Goal: Use online tool/utility: Utilize a website feature to perform a specific function

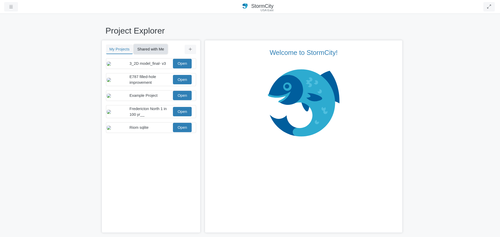
click at [148, 48] on button "Shared with Me" at bounding box center [151, 49] width 34 height 9
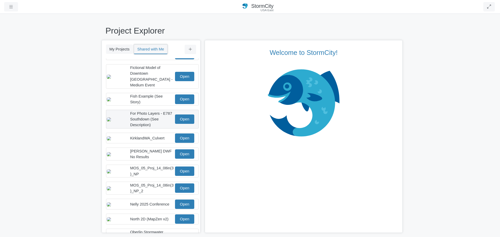
scroll to position [52, 0]
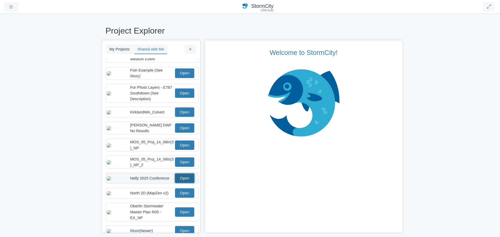
click at [183, 182] on link "Open" at bounding box center [184, 178] width 19 height 9
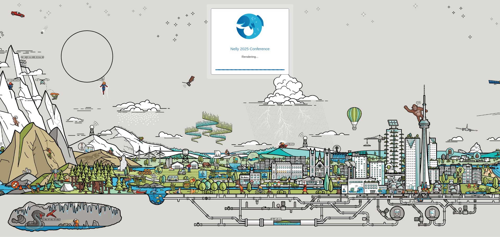
checkbox input "true"
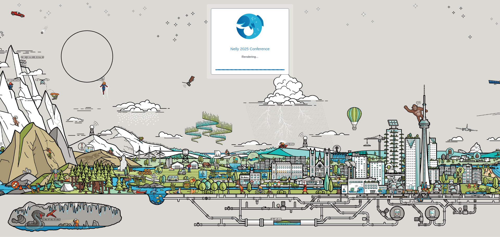
checkbox input "true"
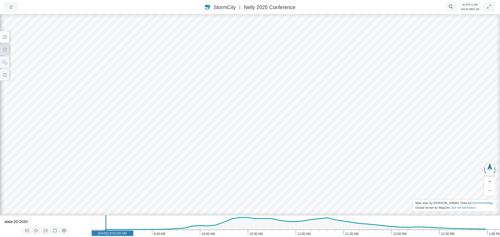
click at [5, 50] on icon at bounding box center [4, 50] width 5 height 4
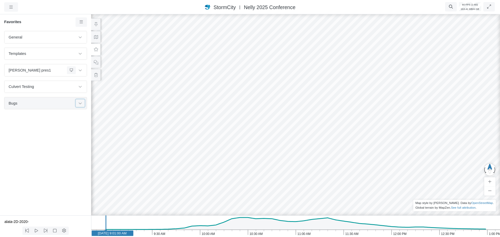
click at [80, 104] on icon at bounding box center [80, 103] width 4 height 3
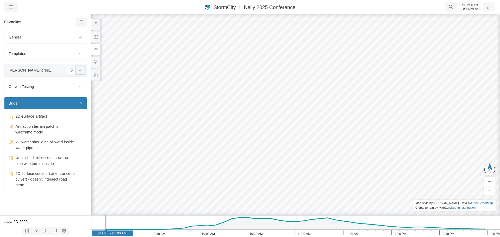
click at [80, 72] on icon at bounding box center [80, 70] width 4 height 3
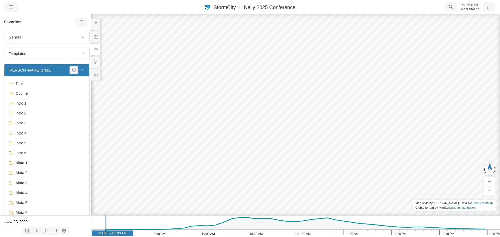
click at [81, 71] on icon at bounding box center [83, 70] width 4 height 3
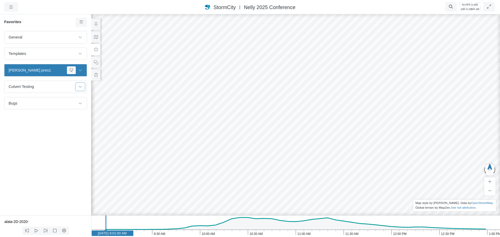
drag, startPoint x: 83, startPoint y: 89, endPoint x: 60, endPoint y: 93, distance: 22.5
click at [82, 89] on button at bounding box center [80, 87] width 9 height 8
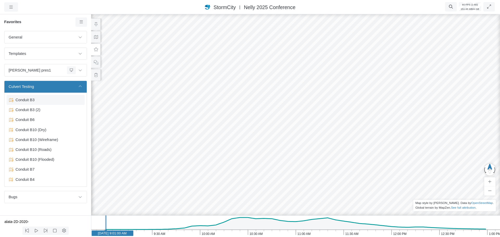
click at [27, 102] on span "Conduit B3" at bounding box center [46, 100] width 65 height 6
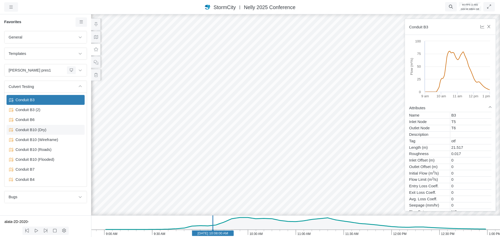
drag, startPoint x: 91, startPoint y: 133, endPoint x: 68, endPoint y: 128, distance: 24.0
drag, startPoint x: 245, startPoint y: 175, endPoint x: 219, endPoint y: 187, distance: 28.6
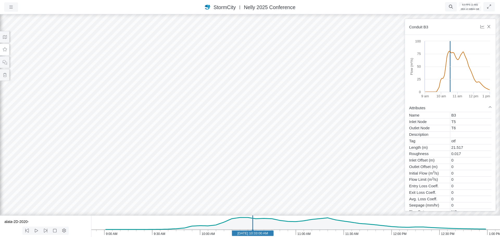
drag, startPoint x: 176, startPoint y: 121, endPoint x: 348, endPoint y: 128, distance: 172.4
drag, startPoint x: 205, startPoint y: 120, endPoint x: 307, endPoint y: 114, distance: 102.6
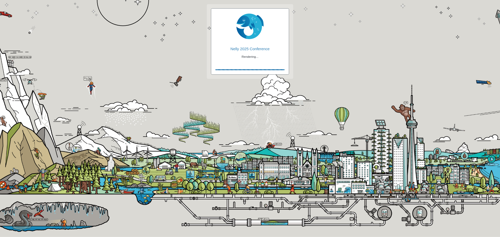
checkbox input "true"
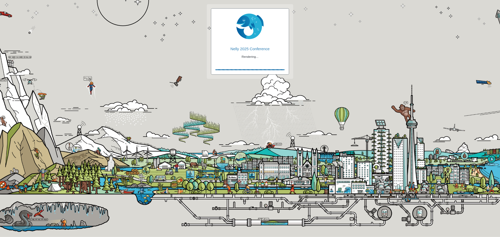
checkbox input "true"
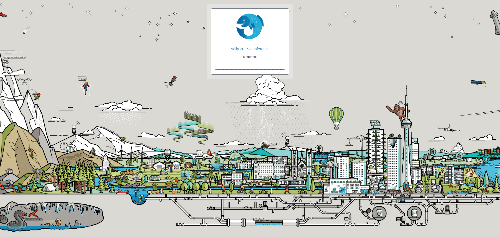
checkbox input "true"
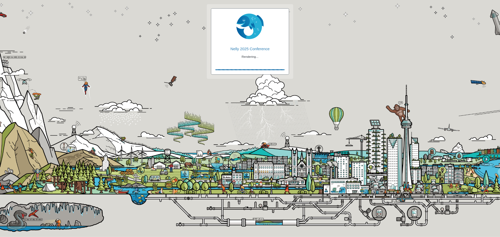
checkbox input "true"
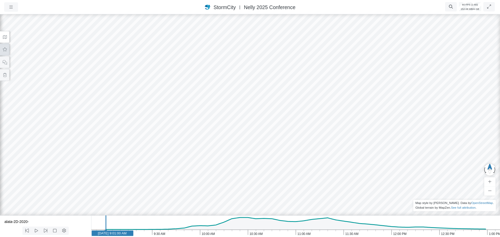
click at [6, 51] on icon at bounding box center [5, 49] width 4 height 4
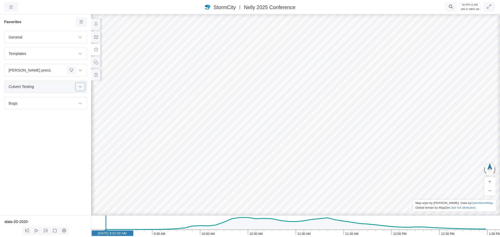
click at [81, 89] on button at bounding box center [80, 87] width 9 height 8
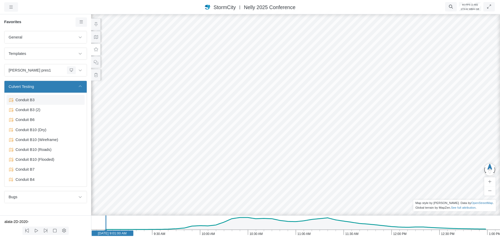
click at [41, 100] on span "Conduit B3" at bounding box center [46, 100] width 65 height 6
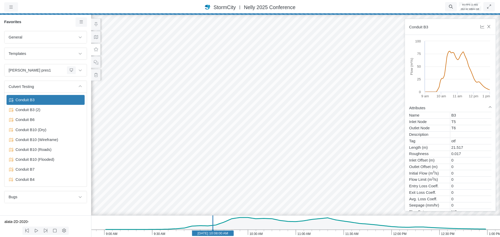
drag, startPoint x: 358, startPoint y: 160, endPoint x: 383, endPoint y: 160, distance: 25.8
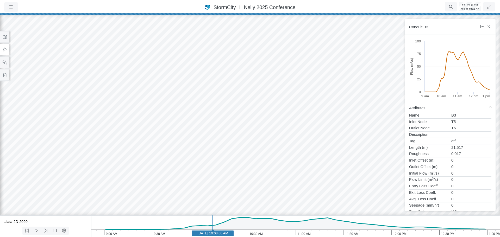
click at [244, 235] on icon "1:00 PM 12:30 PM 12:00 PM 11:30 AM 11:00 AM 10:30 AM 10:00 AM 9:30 AM 9:00 AM J…" at bounding box center [295, 227] width 409 height 22
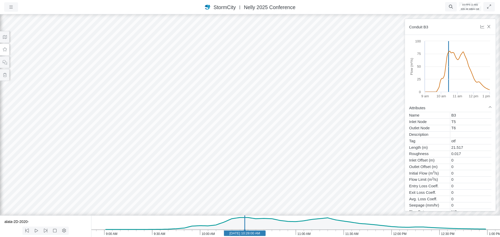
drag, startPoint x: 300, startPoint y: 160, endPoint x: 178, endPoint y: 155, distance: 122.1
click at [12, 7] on icon "button" at bounding box center [11, 7] width 5 height 4
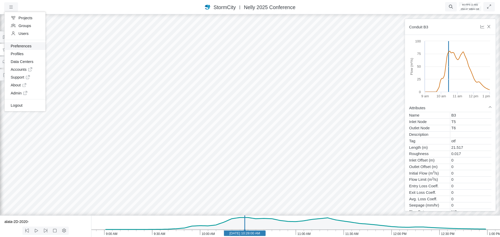
click at [25, 47] on link "Preferences" at bounding box center [24, 46] width 41 height 8
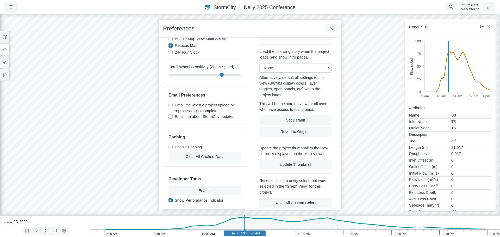
scroll to position [77, 0]
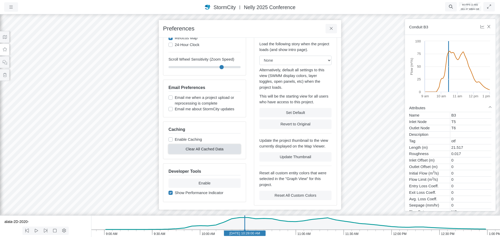
click at [203, 150] on button "Clear All Cached Data" at bounding box center [205, 149] width 72 height 9
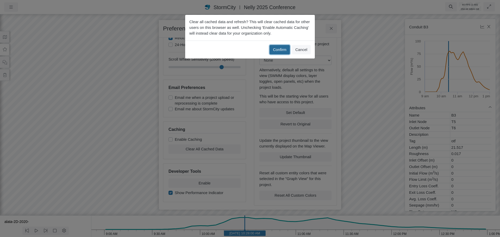
click at [276, 47] on button "Confirm" at bounding box center [280, 49] width 20 height 9
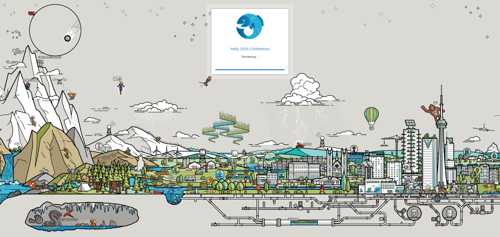
checkbox input "true"
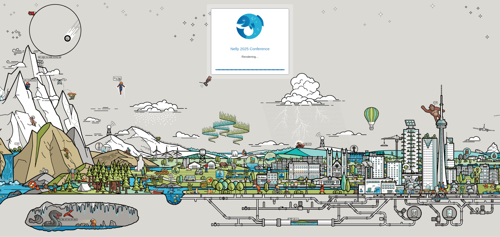
checkbox input "true"
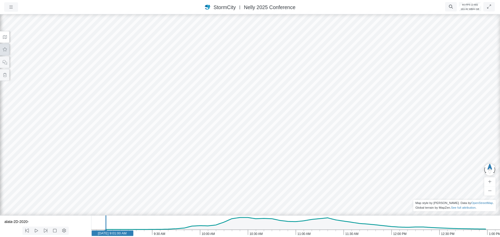
click at [5, 51] on icon at bounding box center [4, 50] width 5 height 4
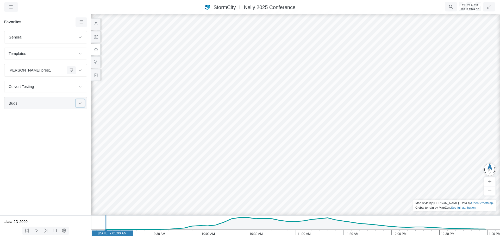
click at [81, 103] on icon at bounding box center [80, 103] width 4 height 3
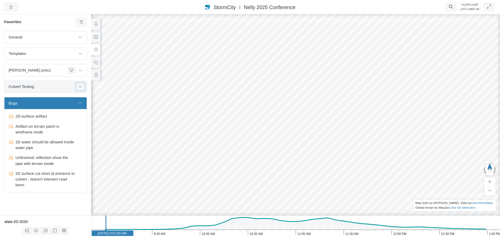
click at [81, 87] on icon at bounding box center [80, 87] width 3 height 2
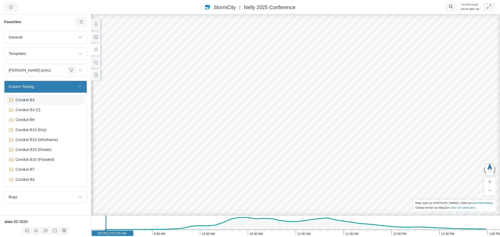
click at [32, 100] on span "Conduit B3" at bounding box center [46, 100] width 65 height 6
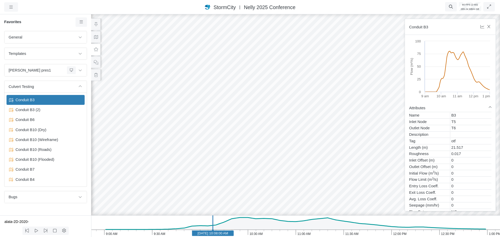
click at [268, 232] on icon "1:00 PM 12:30 PM 12:00 PM 11:30 AM 11:00 AM 10:30 AM 10:00 AM 9:30 AM 9:00 AM […" at bounding box center [295, 227] width 409 height 22
drag, startPoint x: 190, startPoint y: 157, endPoint x: 353, endPoint y: 156, distance: 162.9
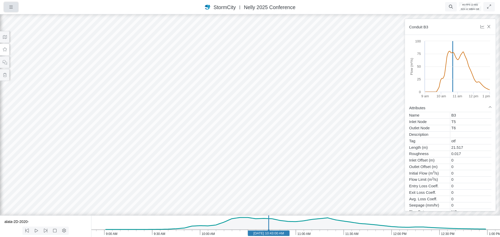
click at [11, 9] on button "button" at bounding box center [11, 6] width 14 height 9
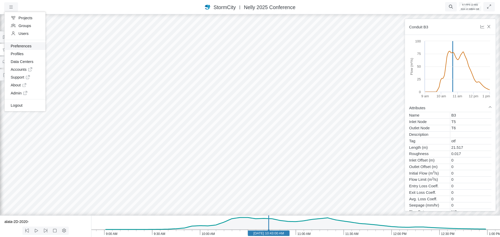
click at [25, 48] on link "Preferences" at bounding box center [24, 46] width 41 height 8
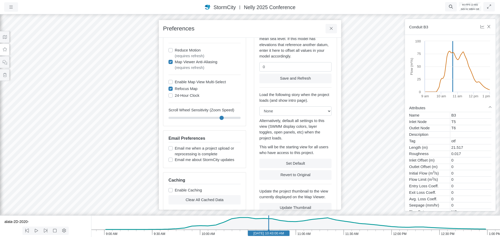
scroll to position [77, 0]
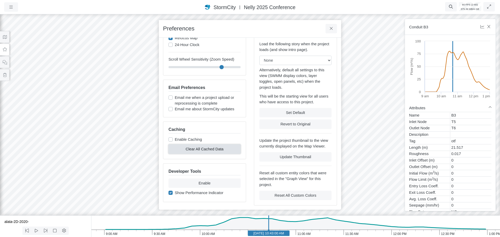
click at [211, 150] on button "Clear All Cached Data" at bounding box center [205, 149] width 72 height 9
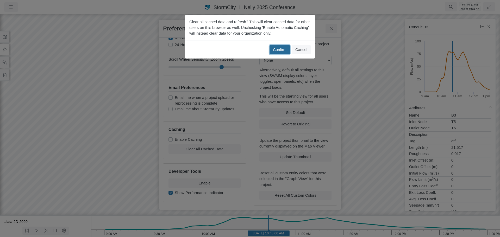
click at [283, 50] on button "Confirm" at bounding box center [280, 49] width 20 height 9
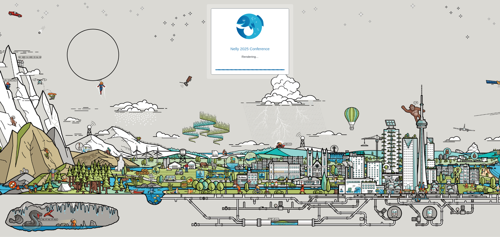
checkbox input "true"
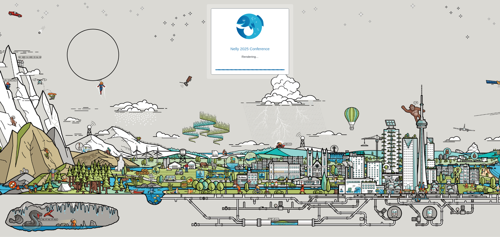
checkbox input "true"
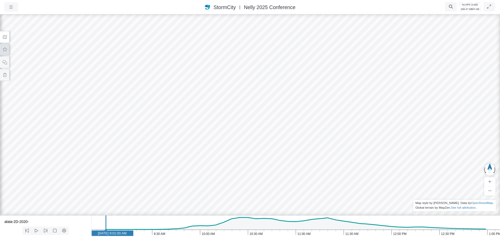
click at [4, 53] on button at bounding box center [4, 50] width 9 height 12
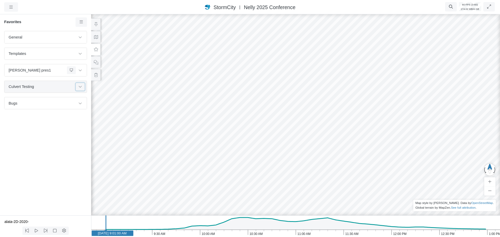
click at [82, 88] on icon at bounding box center [80, 86] width 4 height 3
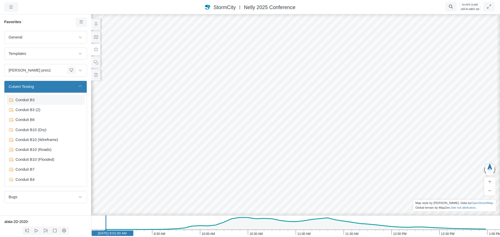
click at [42, 99] on span "Conduit B3" at bounding box center [46, 100] width 65 height 6
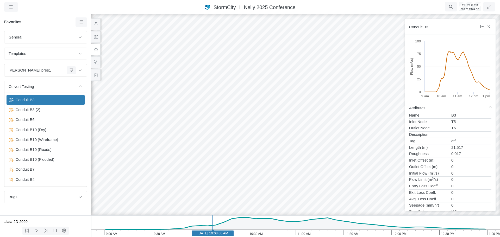
click at [243, 232] on icon "1:00 PM 12:30 PM 12:00 PM 11:30 AM 11:00 AM 10:30 AM 10:00 AM 9:30 AM 9:00 AM J…" at bounding box center [295, 227] width 409 height 22
drag, startPoint x: 347, startPoint y: 168, endPoint x: 223, endPoint y: 164, distance: 123.9
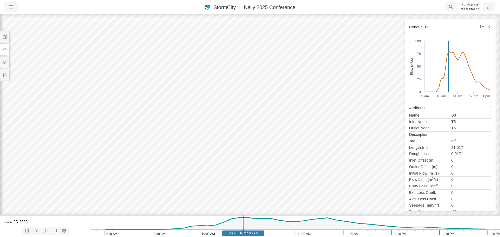
drag, startPoint x: 141, startPoint y: 166, endPoint x: 323, endPoint y: 167, distance: 182.4
drag, startPoint x: 104, startPoint y: 90, endPoint x: 303, endPoint y: 174, distance: 215.5
click at [295, 184] on div at bounding box center [250, 125] width 500 height 224
drag, startPoint x: 81, startPoint y: 147, endPoint x: 205, endPoint y: 133, distance: 124.3
click at [205, 134] on div at bounding box center [250, 125] width 500 height 224
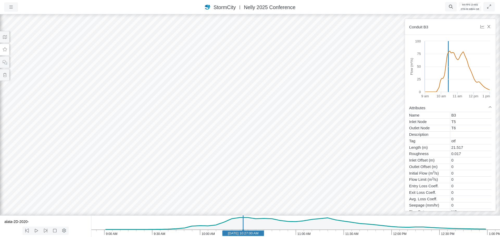
drag, startPoint x: 221, startPoint y: 70, endPoint x: 270, endPoint y: 160, distance: 102.9
click at [272, 166] on div at bounding box center [250, 125] width 500 height 224
drag, startPoint x: 99, startPoint y: 107, endPoint x: 241, endPoint y: 101, distance: 141.6
click at [240, 101] on div at bounding box center [250, 125] width 500 height 224
click at [4, 37] on icon at bounding box center [5, 37] width 4 height 4
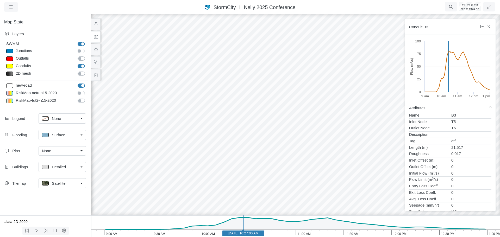
click at [61, 135] on span "Surface" at bounding box center [58, 135] width 13 height 6
click at [55, 147] on span "None" at bounding box center [56, 147] width 9 height 6
drag, startPoint x: 190, startPoint y: 124, endPoint x: 341, endPoint y: 104, distance: 152.2
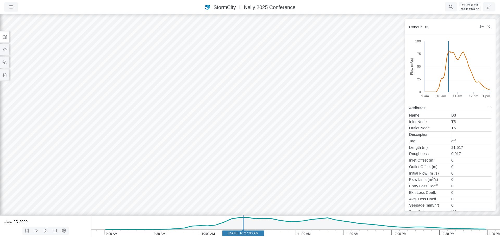
click at [5, 38] on icon at bounding box center [4, 37] width 5 height 4
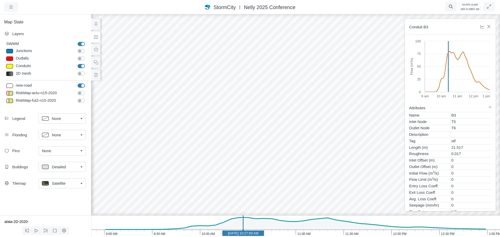
click at [62, 137] on div "None" at bounding box center [60, 135] width 36 height 7
click at [60, 154] on span "Surface" at bounding box center [58, 155] width 13 height 6
drag, startPoint x: 249, startPoint y: 82, endPoint x: 177, endPoint y: 131, distance: 86.9
click at [133, 136] on div at bounding box center [296, 125] width 500 height 224
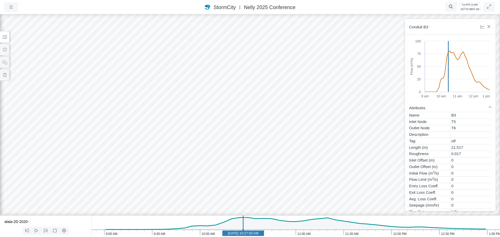
drag, startPoint x: 163, startPoint y: 153, endPoint x: 188, endPoint y: 87, distance: 70.1
click at [188, 88] on div at bounding box center [250, 125] width 500 height 224
drag, startPoint x: 197, startPoint y: 140, endPoint x: 238, endPoint y: 127, distance: 42.9
drag, startPoint x: 182, startPoint y: 140, endPoint x: 207, endPoint y: 138, distance: 25.4
drag, startPoint x: 225, startPoint y: 135, endPoint x: 167, endPoint y: 146, distance: 59.4
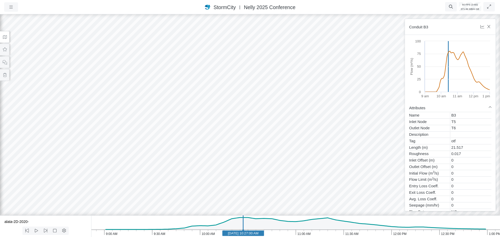
click at [159, 153] on div at bounding box center [250, 125] width 500 height 224
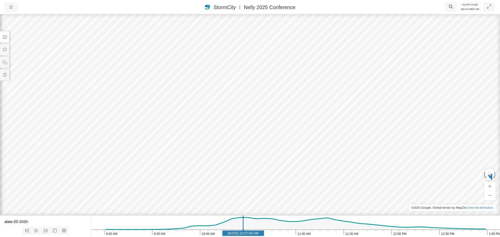
drag, startPoint x: 260, startPoint y: 152, endPoint x: 128, endPoint y: 152, distance: 131.6
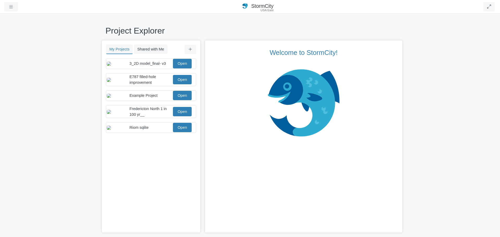
click at [156, 44] on div "My Projects Shared with Me Filter You don't currently have any projects. Upload…" at bounding box center [151, 136] width 99 height 193
click at [152, 50] on button "Shared with Me" at bounding box center [151, 49] width 34 height 9
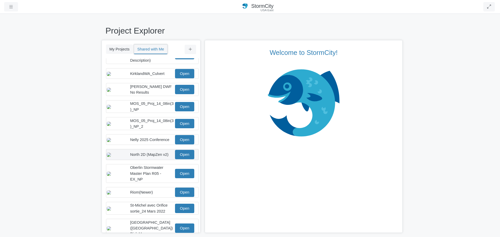
scroll to position [101, 0]
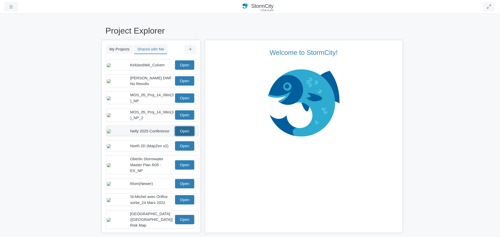
click at [183, 133] on link "Open" at bounding box center [184, 131] width 19 height 9
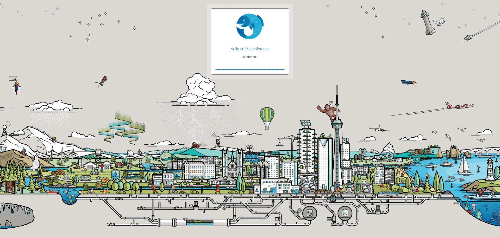
checkbox input "true"
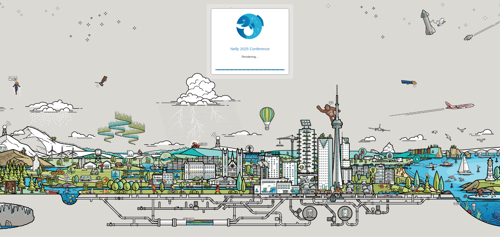
checkbox input "true"
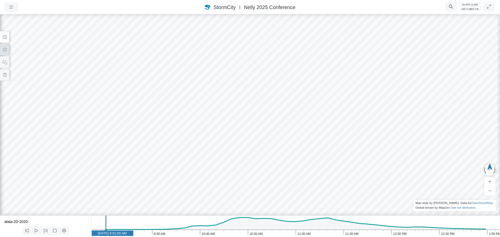
click at [8, 50] on button at bounding box center [4, 50] width 9 height 12
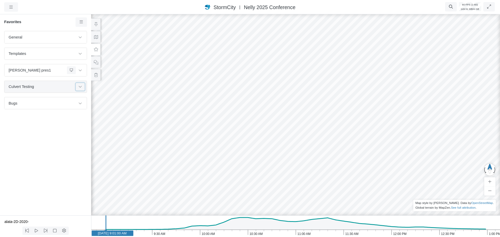
click at [81, 86] on icon at bounding box center [80, 86] width 4 height 3
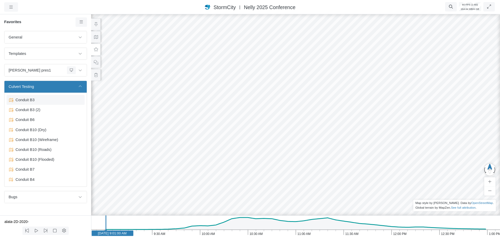
click at [29, 104] on div "Conduit B3" at bounding box center [46, 100] width 78 height 10
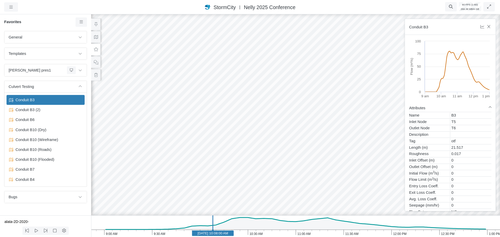
click at [344, 174] on div at bounding box center [296, 125] width 500 height 224
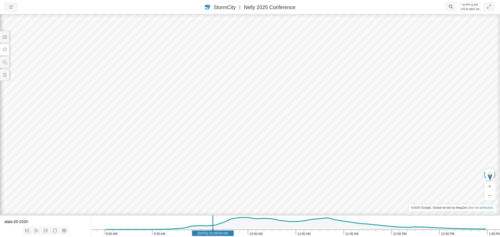
click at [237, 231] on icon "1:00 PM 12:30 PM 12:00 PM 11:30 AM 11:00 AM 10:30 AM 10:00 AM 9:30 AM 9:00 AM […" at bounding box center [295, 227] width 409 height 22
click at [230, 235] on text "Jun 11, 2020 10:23:00 AM" at bounding box center [236, 234] width 31 height 4
click at [244, 235] on icon "1:00 PM 12:30 PM 12:00 PM 11:30 AM 11:00 AM 10:30 AM 10:00 AM 9:30 AM 9:00 AM J…" at bounding box center [295, 227] width 409 height 22
drag, startPoint x: 345, startPoint y: 167, endPoint x: 239, endPoint y: 161, distance: 106.5
click at [15, 9] on button "button" at bounding box center [11, 6] width 14 height 9
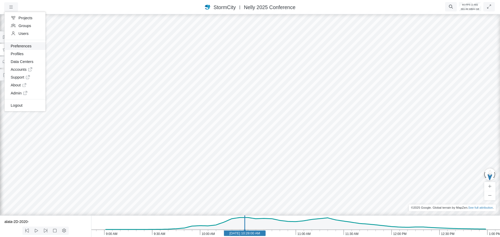
click at [22, 47] on link "Preferences" at bounding box center [24, 46] width 41 height 8
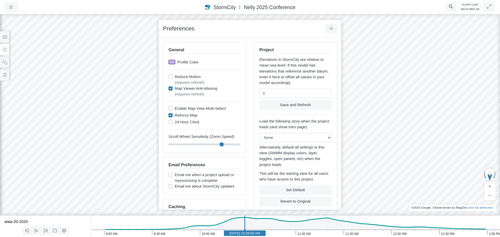
scroll to position [77, 0]
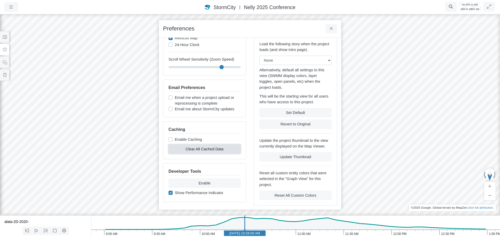
click at [198, 150] on button "Clear All Cached Data" at bounding box center [205, 149] width 72 height 9
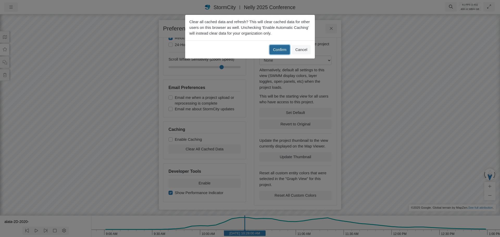
click at [279, 48] on button "Confirm" at bounding box center [280, 49] width 20 height 9
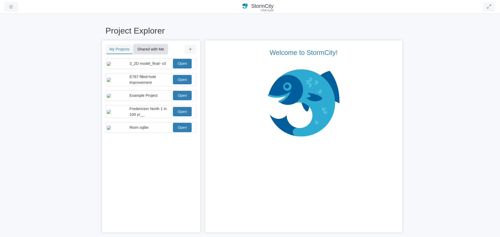
click at [147, 49] on button "Shared with Me" at bounding box center [151, 49] width 34 height 9
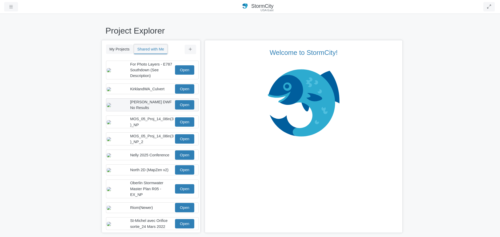
scroll to position [78, 0]
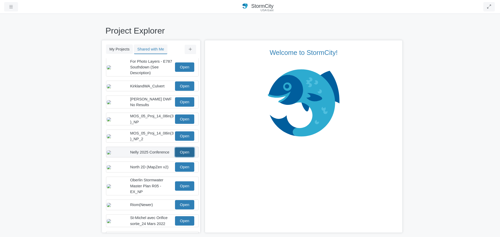
click at [181, 157] on link "Open" at bounding box center [184, 152] width 19 height 9
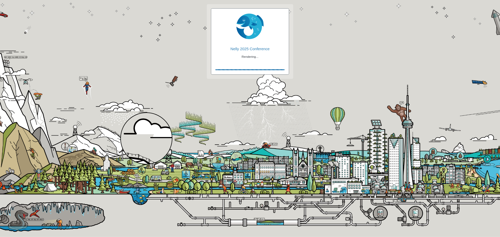
checkbox input "true"
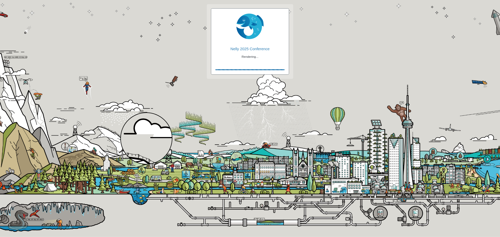
checkbox input "true"
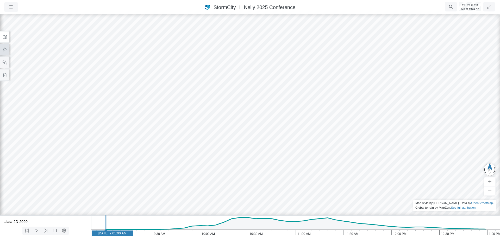
click at [5, 51] on icon at bounding box center [4, 50] width 5 height 4
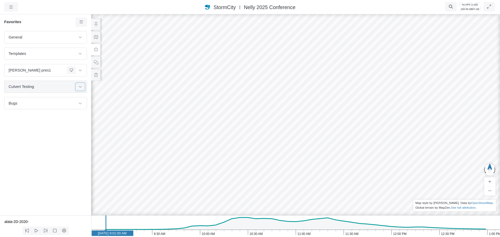
click at [82, 89] on button at bounding box center [80, 87] width 9 height 8
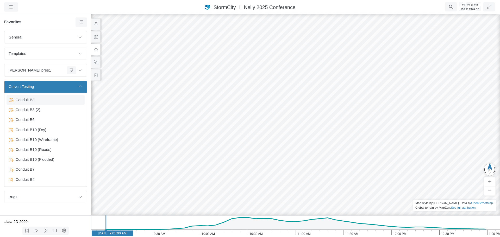
click at [33, 102] on span "Conduit B3" at bounding box center [46, 100] width 65 height 6
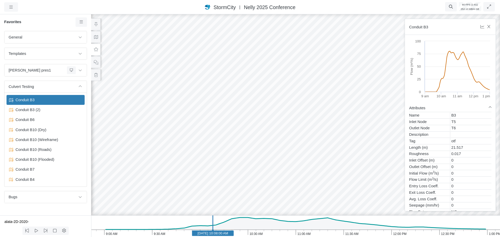
click at [233, 234] on rect at bounding box center [213, 233] width 42 height 5
click at [201, 231] on icon "1:00 PM 12:30 PM 12:00 PM 11:30 AM 11:00 AM 10:30 AM 10:00 AM 9:30 AM 9:00 AM J…" at bounding box center [295, 227] width 409 height 22
drag, startPoint x: 359, startPoint y: 171, endPoint x: 340, endPoint y: 157, distance: 23.8
click at [341, 157] on div at bounding box center [296, 125] width 500 height 224
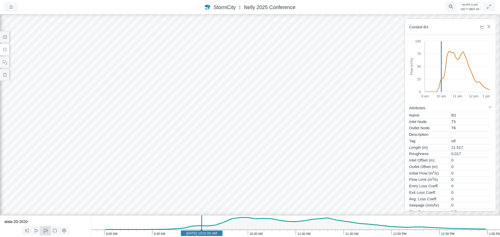
click at [45, 232] on icon at bounding box center [45, 231] width 5 height 4
click at [37, 232] on icon at bounding box center [36, 231] width 5 height 4
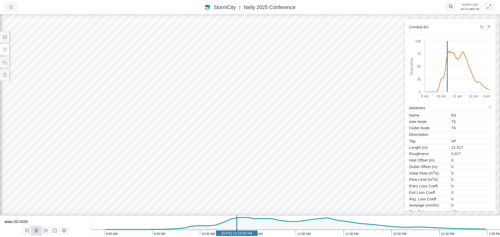
click at [37, 232] on icon at bounding box center [36, 231] width 5 height 4
click at [350, 116] on div at bounding box center [250, 125] width 500 height 224
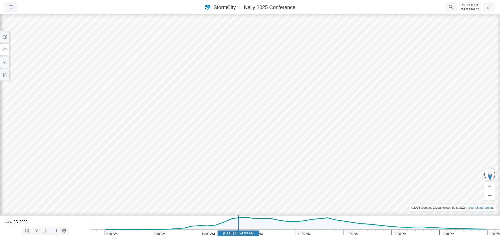
drag, startPoint x: 239, startPoint y: 146, endPoint x: 260, endPoint y: 152, distance: 21.6
click at [260, 152] on div at bounding box center [250, 125] width 500 height 224
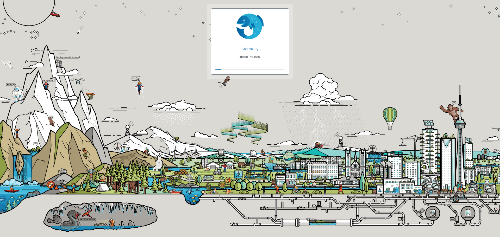
type input "0"
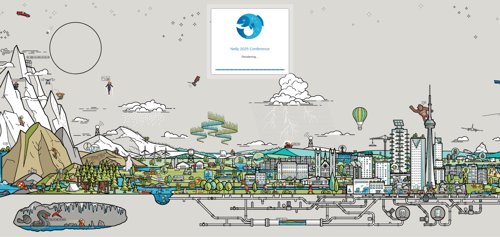
checkbox input "true"
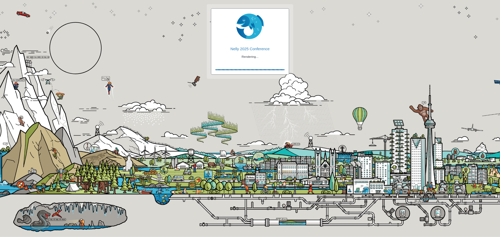
checkbox input "true"
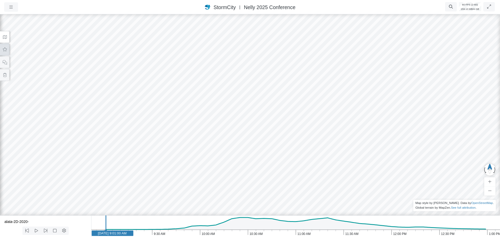
click at [6, 52] on button at bounding box center [4, 50] width 9 height 12
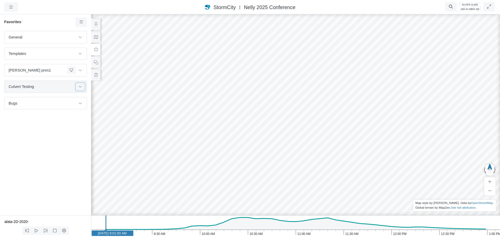
click at [84, 88] on button at bounding box center [80, 87] width 9 height 8
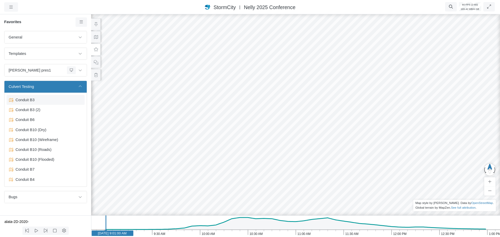
click at [38, 98] on span "Conduit B3" at bounding box center [46, 100] width 65 height 6
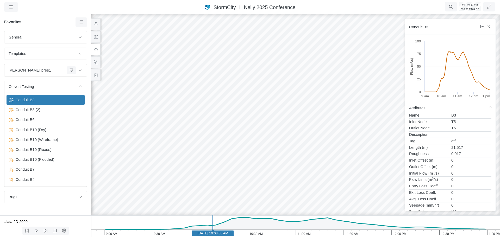
click at [240, 231] on icon "1:00 PM 12:30 PM 12:00 PM 11:30 AM 11:00 AM 10:30 AM 10:00 AM 9:30 AM 9:00 AM […" at bounding box center [295, 227] width 409 height 22
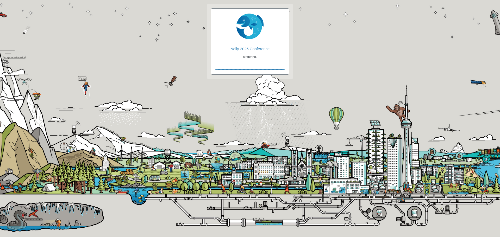
checkbox input "true"
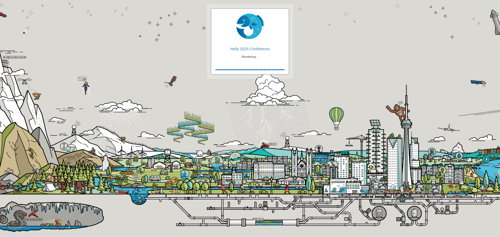
checkbox input "true"
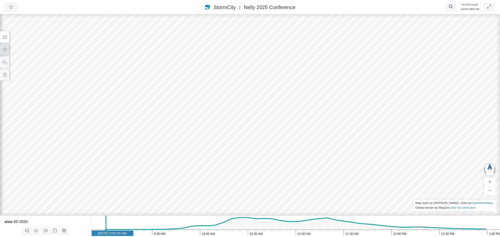
click at [4, 52] on button at bounding box center [4, 50] width 9 height 12
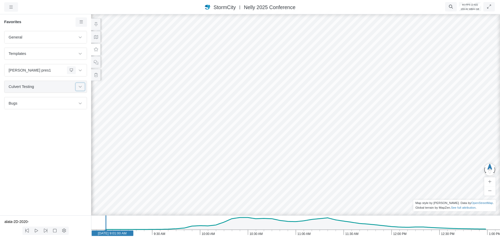
click at [81, 88] on icon at bounding box center [80, 86] width 4 height 3
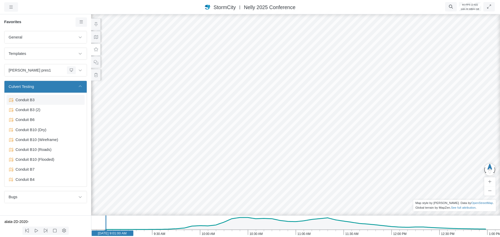
click at [38, 99] on span "Conduit B3" at bounding box center [46, 100] width 65 height 6
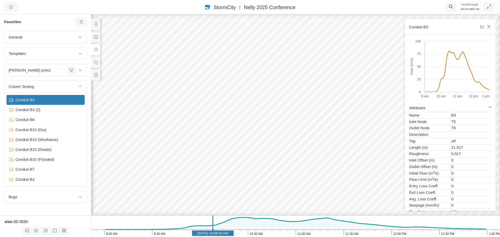
click at [255, 231] on icon "1:00 PM 12:30 PM 12:00 PM 11:30 AM 11:00 AM 10:30 AM 10:00 AM 9:30 AM 9:00 AM […" at bounding box center [295, 227] width 409 height 22
click at [303, 112] on div at bounding box center [296, 125] width 500 height 224
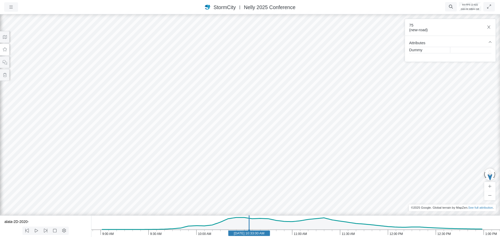
click at [78, 99] on div at bounding box center [250, 125] width 500 height 224
